Goal: Task Accomplishment & Management: Manage account settings

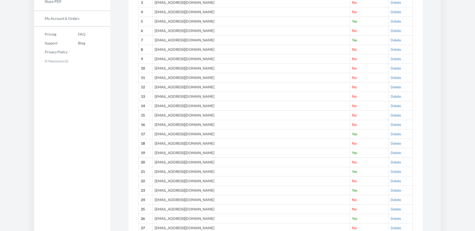
scroll to position [297, 0]
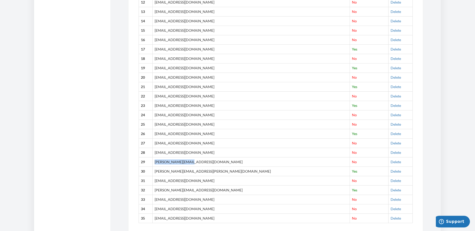
drag, startPoint x: 205, startPoint y: 161, endPoint x: 160, endPoint y: 164, distance: 44.8
click at [160, 164] on td "[PERSON_NAME][EMAIL_ADDRESS][DOMAIN_NAME]" at bounding box center [250, 161] width 197 height 9
copy td "[PERSON_NAME][EMAIL_ADDRESS][DOMAIN_NAME]"
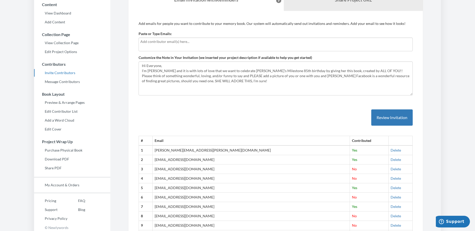
scroll to position [23, 0]
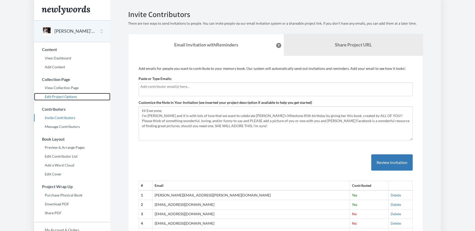
click at [69, 97] on link "Edit Project Options" at bounding box center [72, 97] width 76 height 8
